Goal: Answer question/provide support: Share knowledge or assist other users

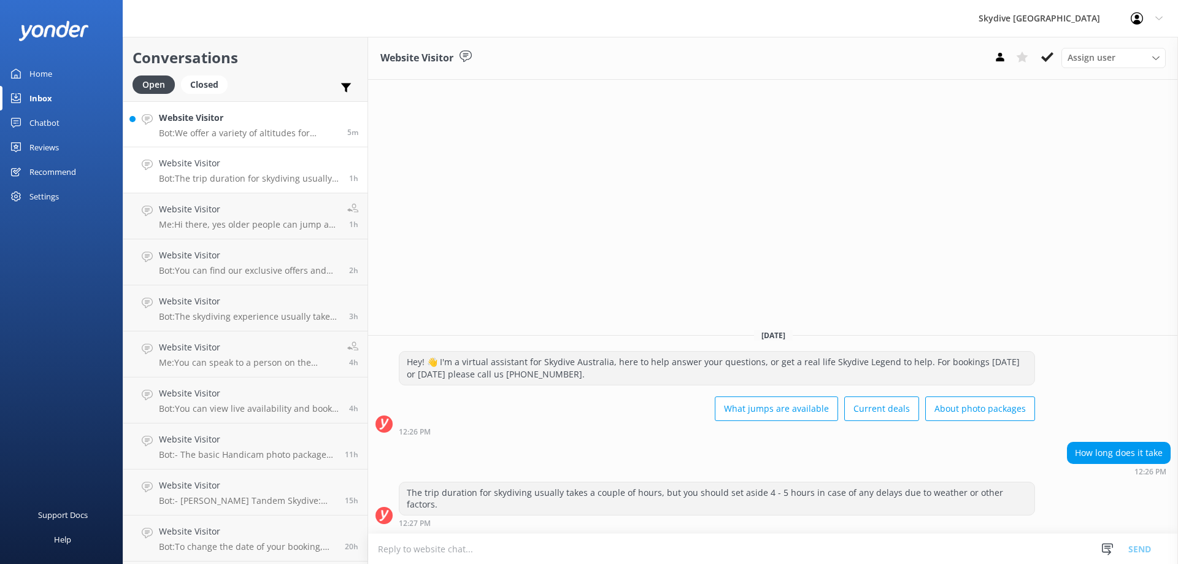
click at [184, 133] on p "Bot: We offer a variety of altitudes for skydiving, with all dropzones providin…" at bounding box center [248, 133] width 179 height 11
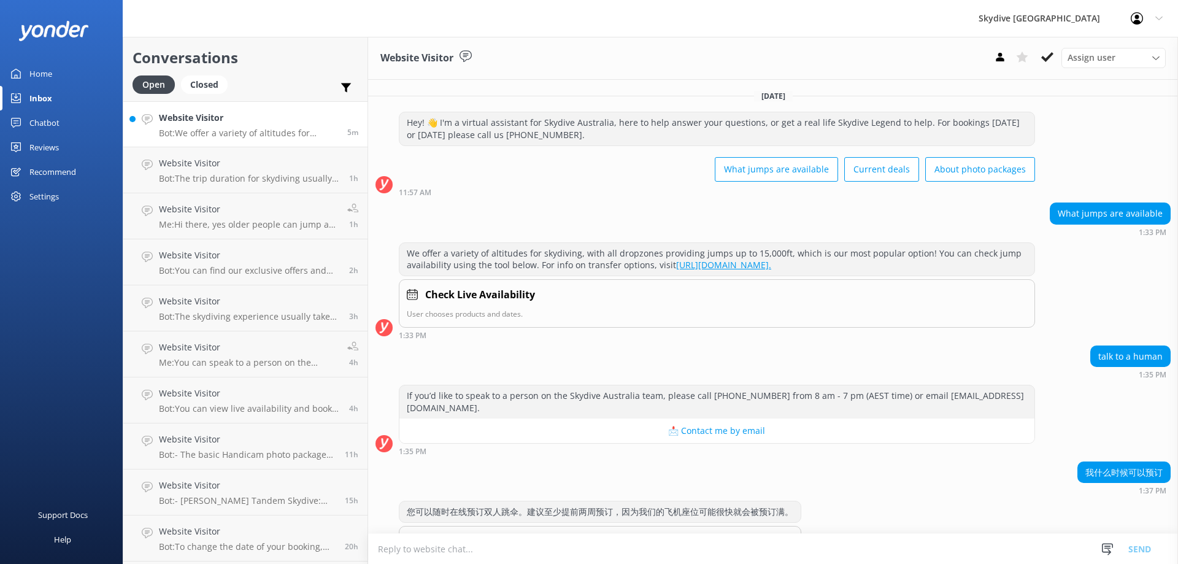
scroll to position [58, 0]
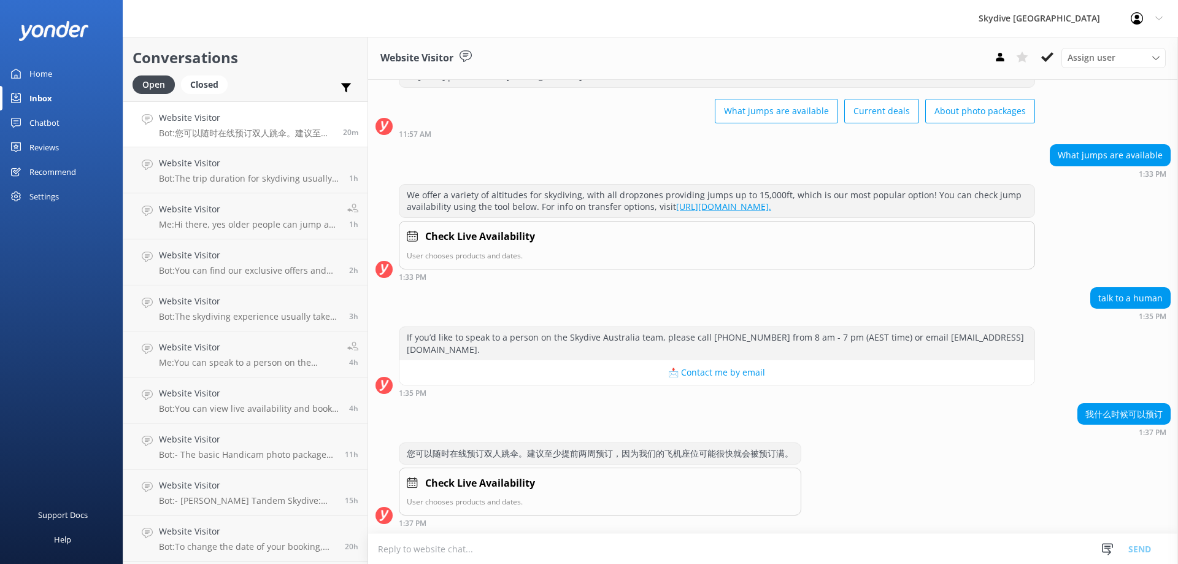
click at [255, 130] on p "Bot: 您可以随时在线预订双人跳伞。建议至少提前两周预订，因为我们的飞机座位可能很快就会被预订满。" at bounding box center [246, 133] width 175 height 11
click at [501, 104] on div "What jumps are available Current deals About photo packages" at bounding box center [717, 112] width 636 height 34
